Goal: Transaction & Acquisition: Purchase product/service

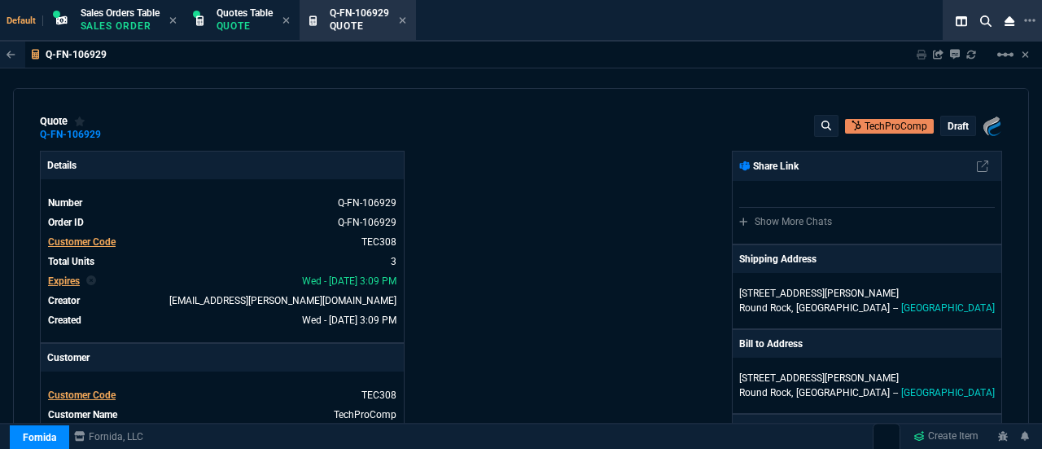
select select "4: SHAD"
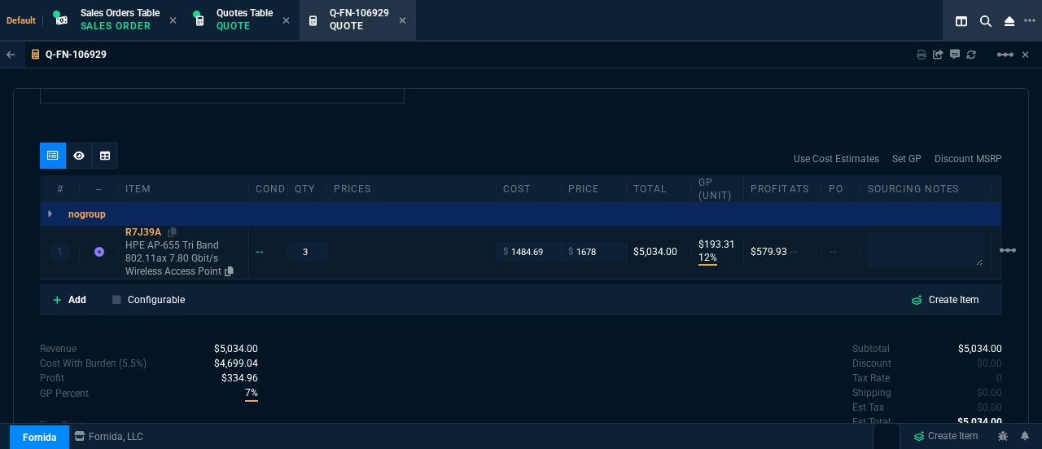
click at [177, 226] on div "R7J39A" at bounding box center [183, 232] width 116 height 13
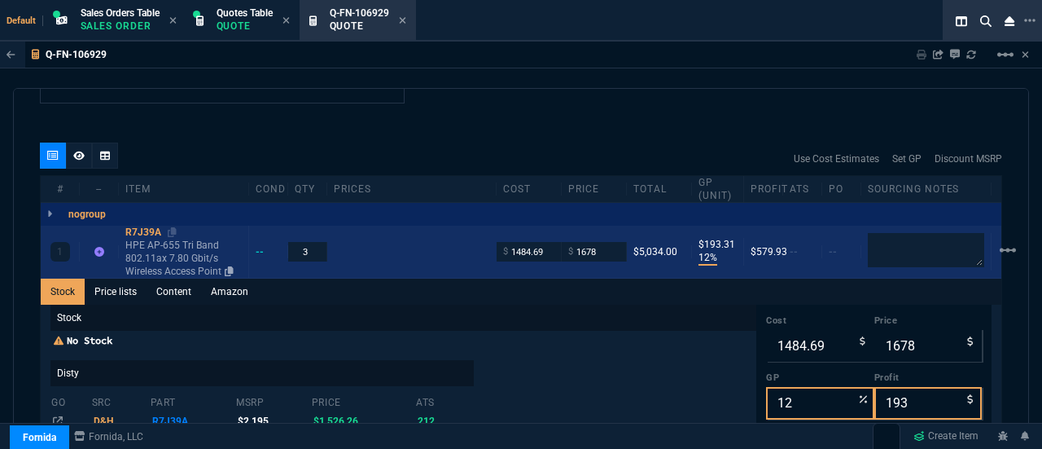
click at [177, 226] on div "R7J39A" at bounding box center [183, 232] width 116 height 13
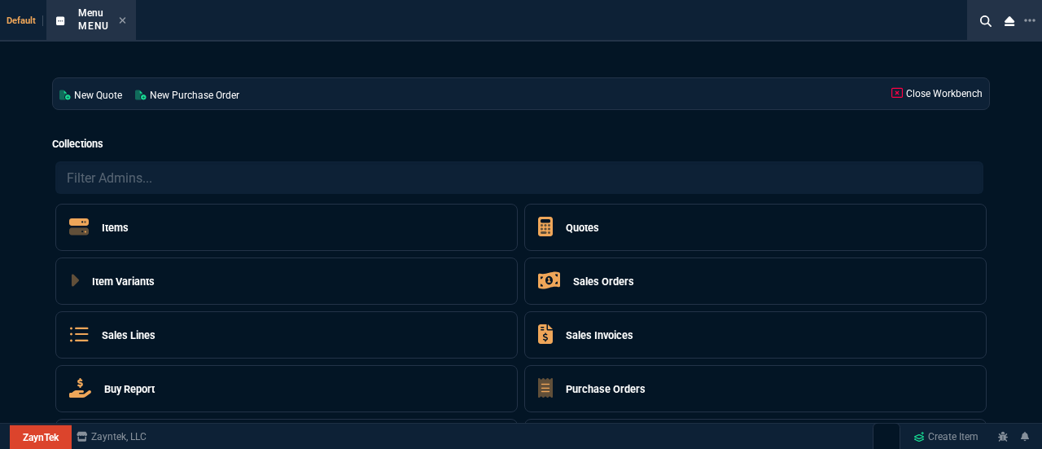
select select "4: SHAD"
click at [578, 217] on div "Quotes" at bounding box center [568, 227] width 61 height 26
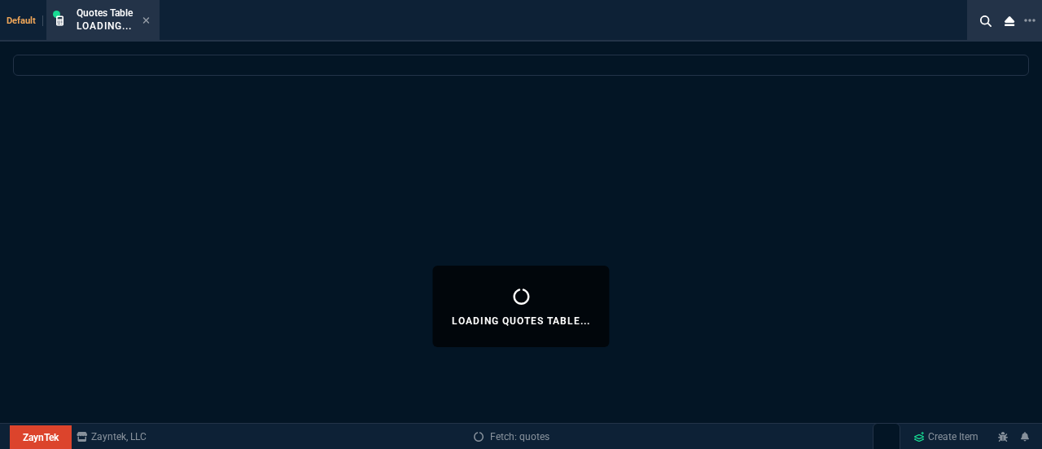
select select
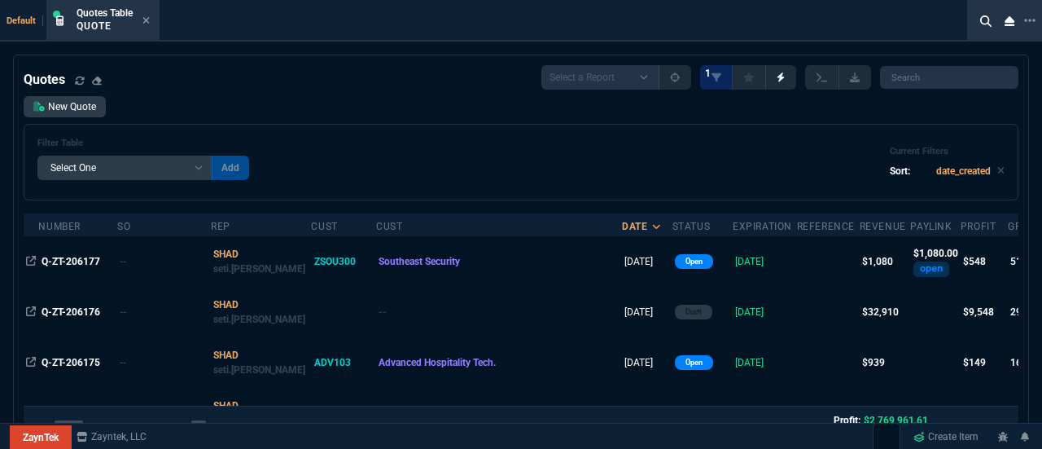
click at [62, 121] on div "New Quote Filter Table Select One Add Filter () creator (creator) Cust (headers…" at bounding box center [521, 148] width 995 height 104
click at [61, 114] on link "New Quote" at bounding box center [65, 106] width 82 height 21
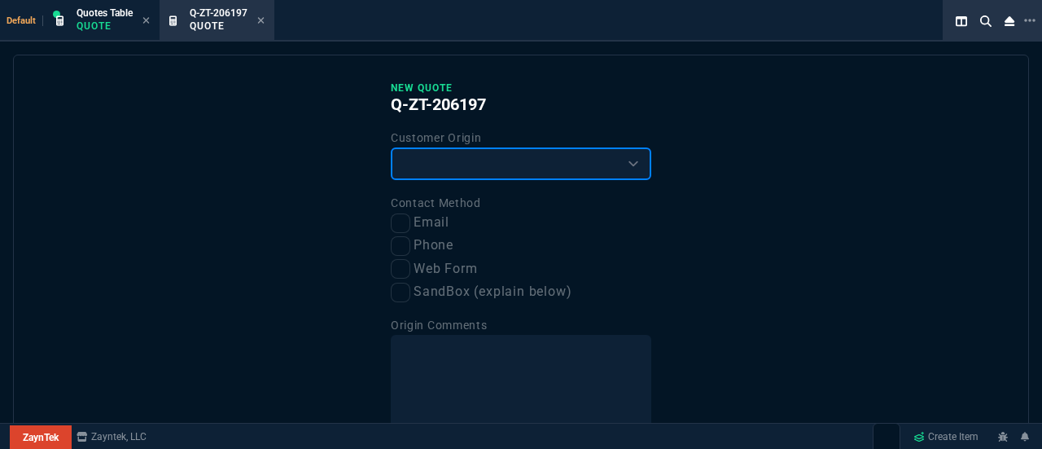
click at [467, 167] on select "Existing Customer Amazon Lead (first order) Website Lead (first order) Called (…" at bounding box center [521, 163] width 261 height 33
select select "existing"
click at [391, 147] on select "Existing Customer Amazon Lead (first order) Website Lead (first order) Called (…" at bounding box center [521, 163] width 261 height 33
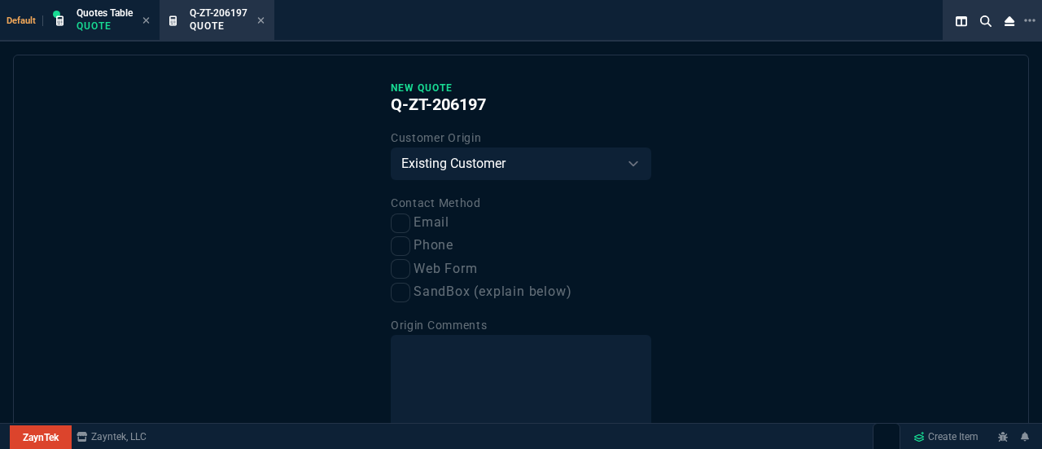
click at [449, 182] on div "New Quote Q-ZT-206197 Customer Origin Existing Customer Amazon Lead (first orde…" at bounding box center [521, 329] width 261 height 497
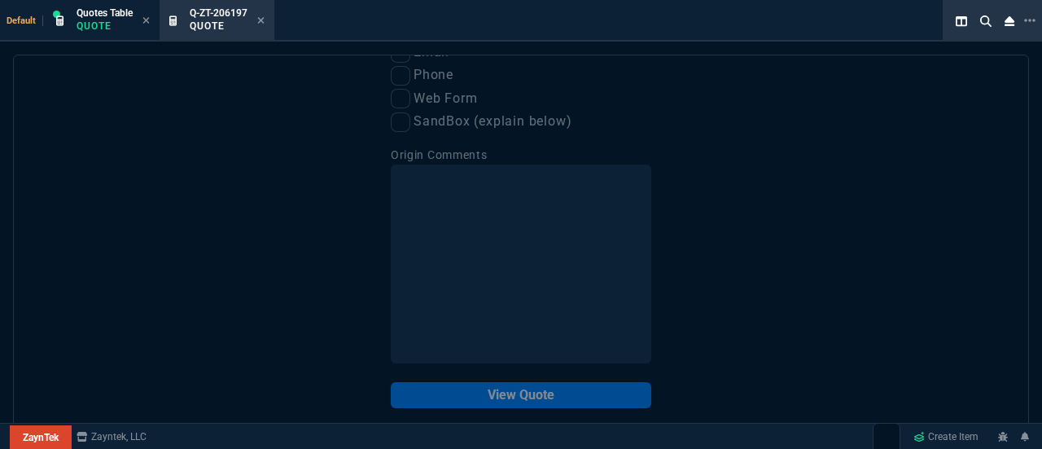
click at [488, 400] on p "View Quote" at bounding box center [521, 395] width 261 height 26
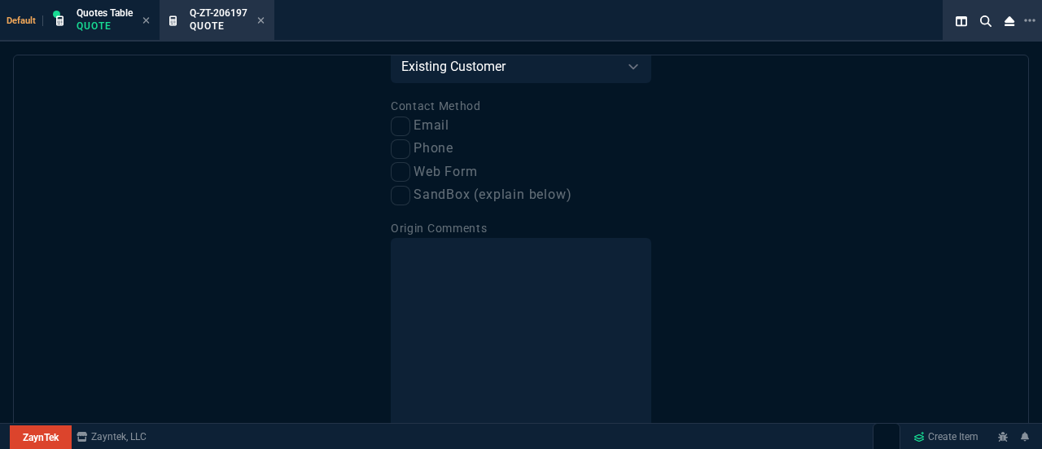
scroll to position [94, 0]
click at [404, 133] on input "Email" at bounding box center [401, 129] width 20 height 20
checkbox input "true"
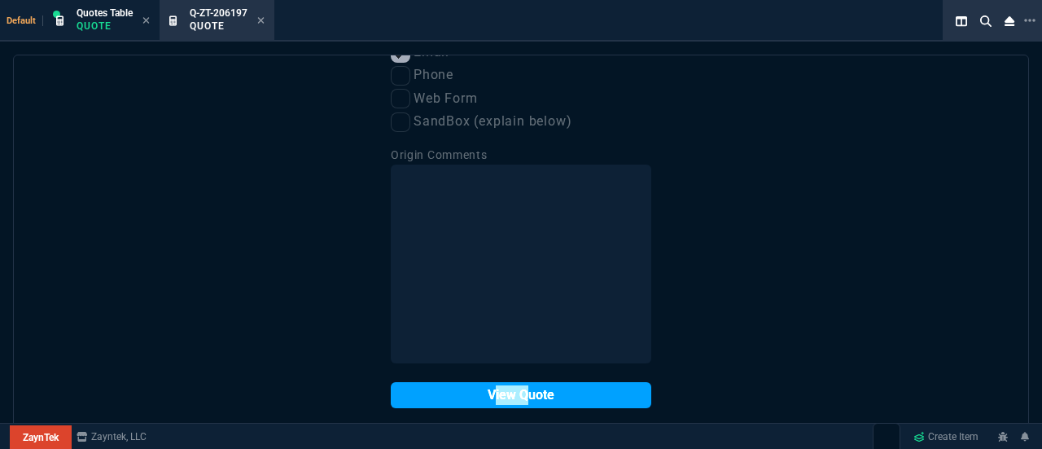
click at [475, 400] on button "View Quote" at bounding box center [521, 395] width 261 height 26
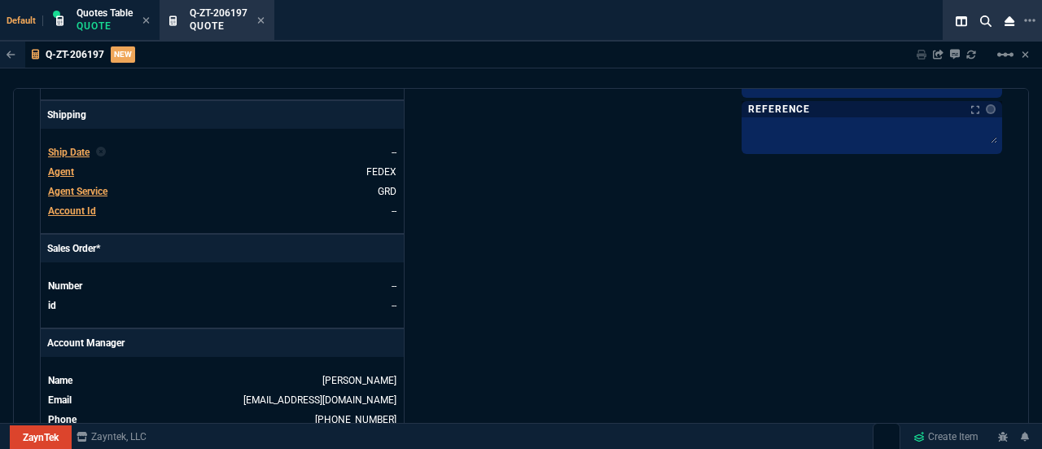
scroll to position [866, 0]
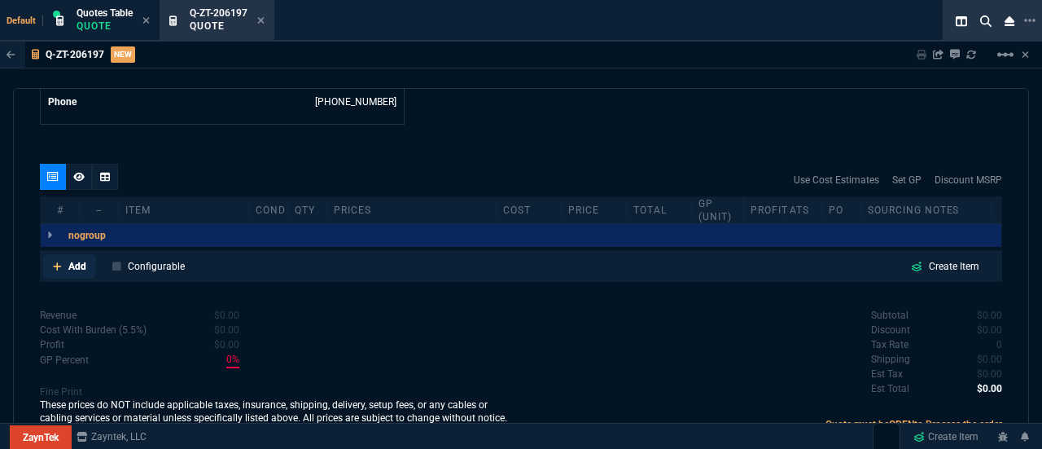
click at [80, 265] on p "Add" at bounding box center [77, 266] width 18 height 15
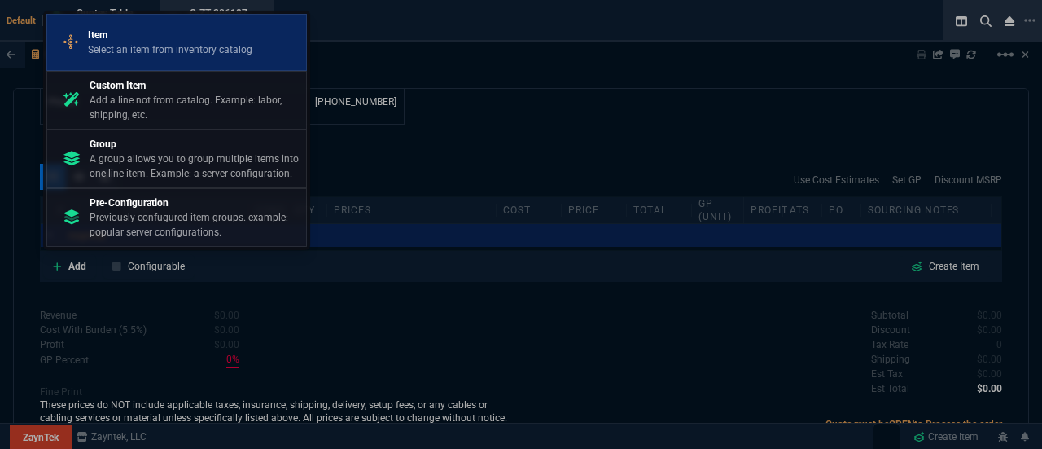
click at [191, 42] on p "Item" at bounding box center [170, 35] width 164 height 15
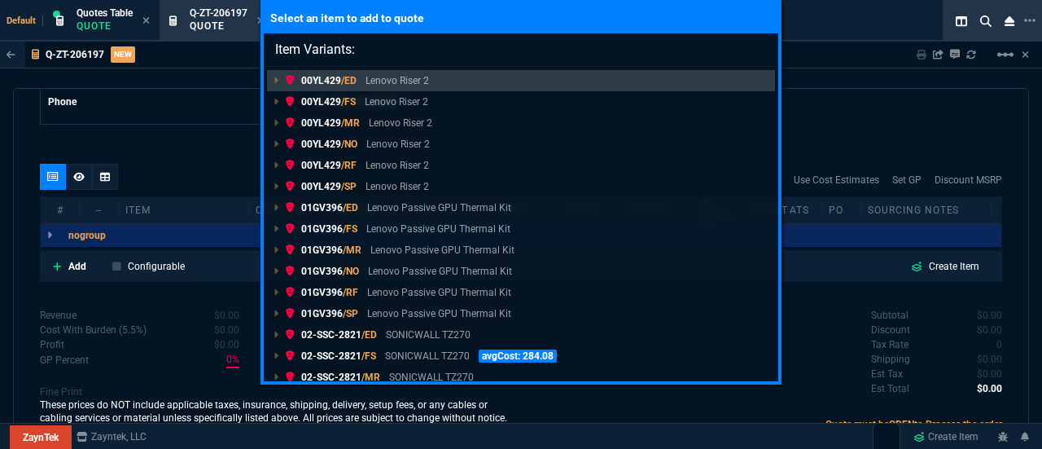
type input "Item Variants: R7J39A"
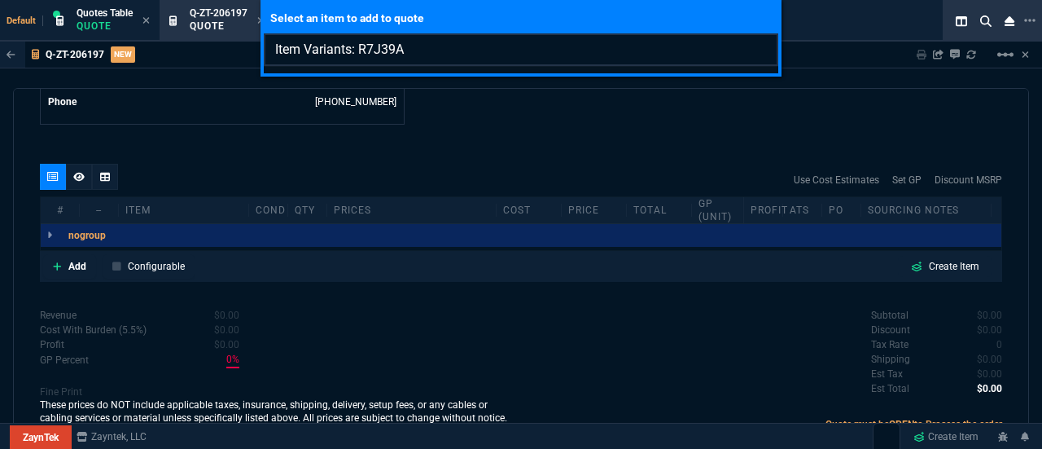
click at [762, 48] on input "Item Variants: R7J39A" at bounding box center [521, 49] width 515 height 33
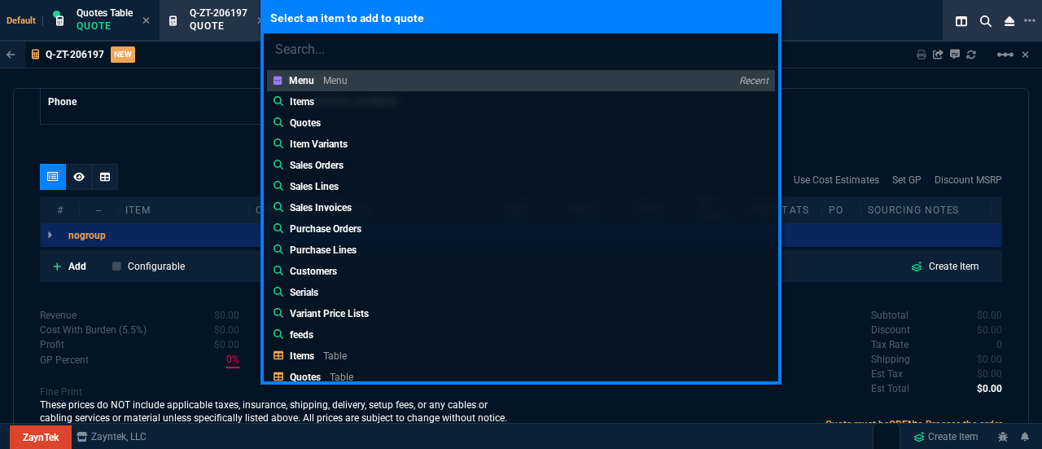
click at [875, 128] on div "Select an item to add to quote Menu Menu Recent Items Quotes Item Variants Sale…" at bounding box center [521, 224] width 1042 height 449
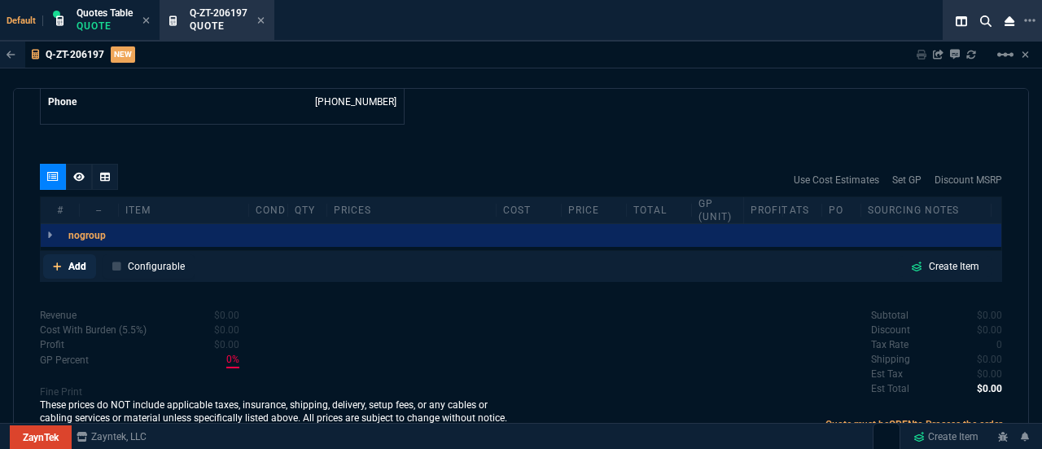
click at [81, 259] on p "Add" at bounding box center [77, 266] width 18 height 15
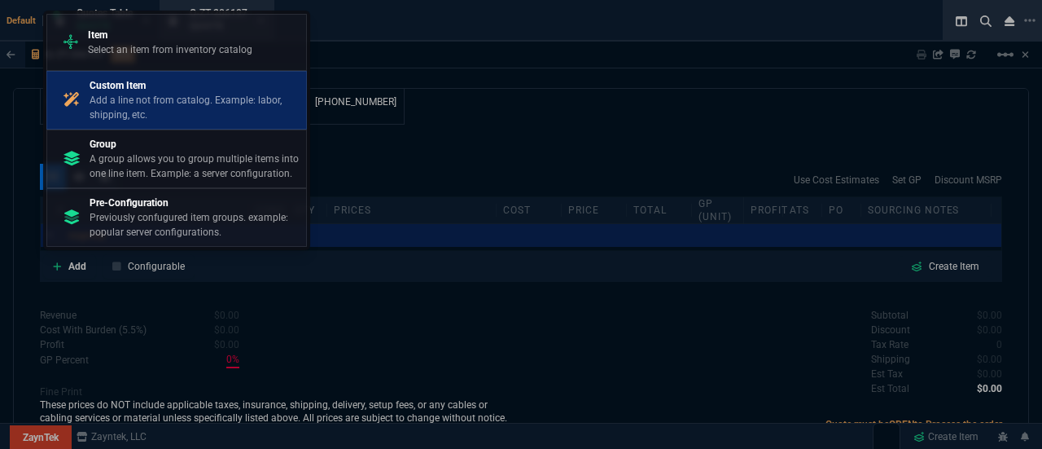
click at [153, 116] on p "Add a line not from catalog. Example: labor, shipping, etc." at bounding box center [195, 107] width 210 height 29
